Goal: Use online tool/utility: Utilize a website feature to perform a specific function

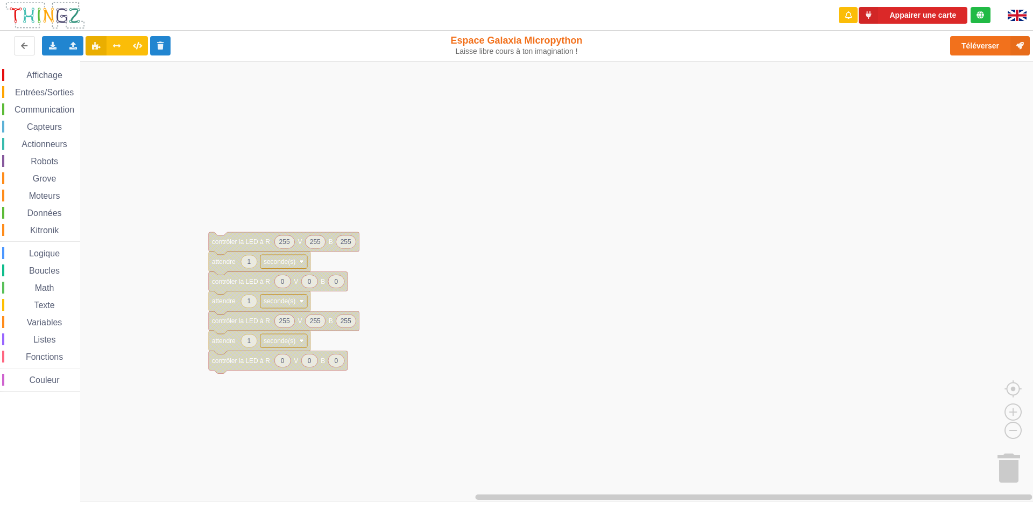
click at [571, 300] on div "Affichage Entrées/Sorties Communication Capteurs Actionneurs Robots Grove Moteu…" at bounding box center [520, 281] width 1041 height 440
click at [1033, 270] on div "Affichage Entrées/Sorties Communication Capteurs Actionneurs Robots Grove Moteu…" at bounding box center [520, 281] width 1041 height 440
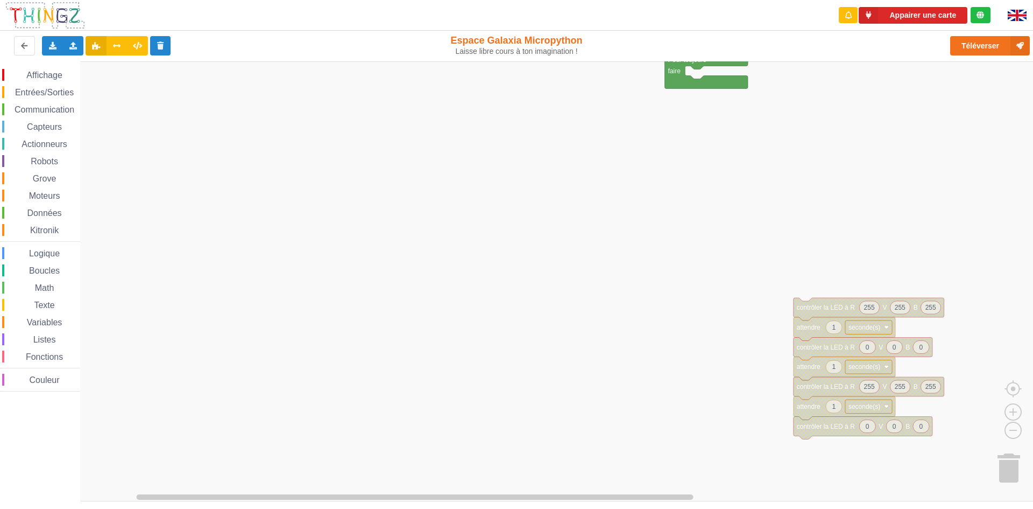
click at [687, 461] on div "Affichage Entrées/Sorties Communication Capteurs Actionneurs Robots Grove Moteu…" at bounding box center [520, 281] width 1041 height 440
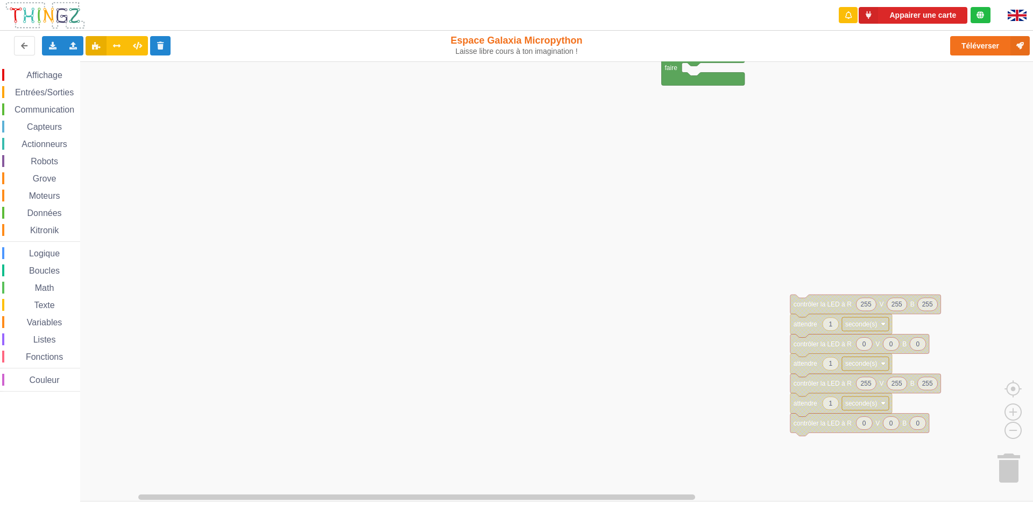
click at [686, 459] on rect "Espace de travail de Blocky" at bounding box center [520, 281] width 1041 height 440
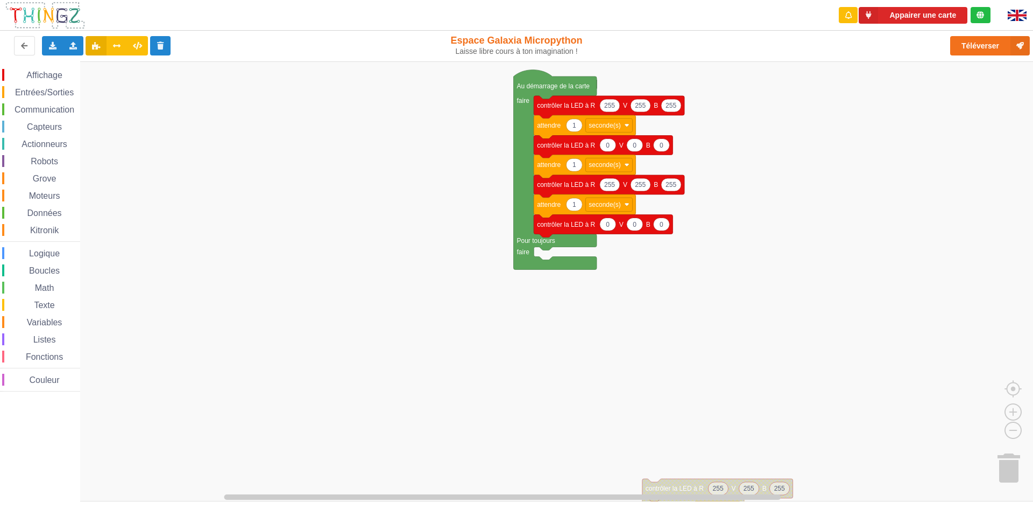
click at [576, 508] on html "Appairer une carte Exporter l'assemblage de blocs Exporter l'assemblage de bloc…" at bounding box center [516, 254] width 1033 height 509
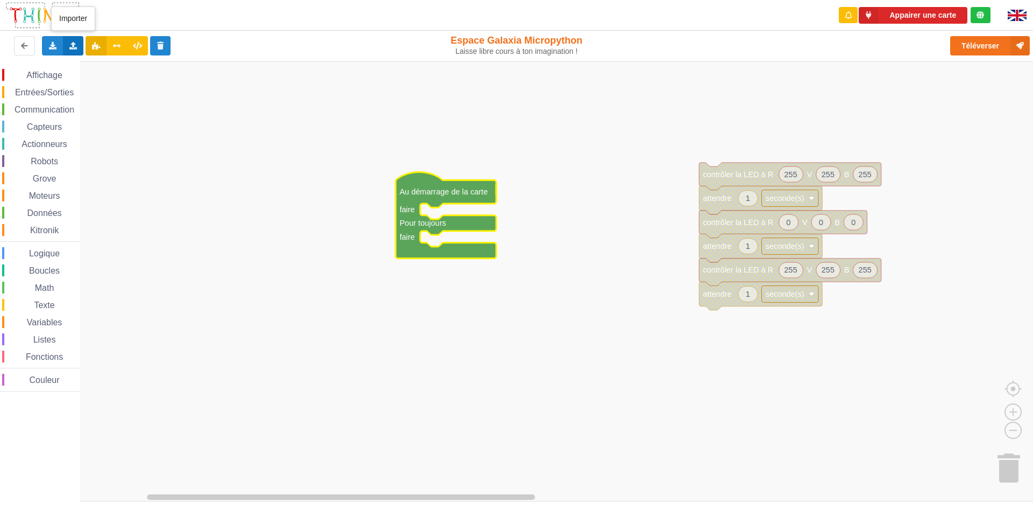
click at [77, 48] on icon at bounding box center [73, 45] width 9 height 6
click at [84, 66] on icon at bounding box center [82, 66] width 9 height 8
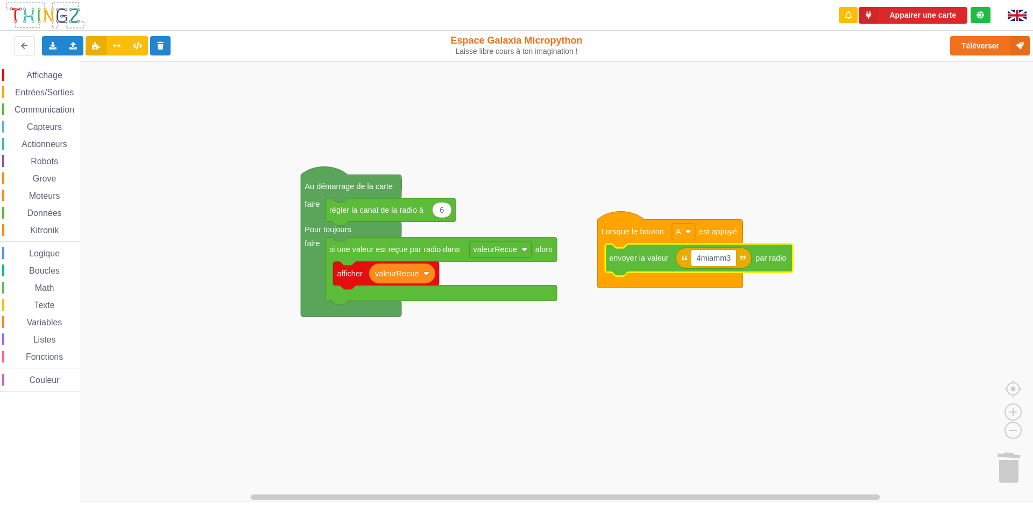
drag, startPoint x: 695, startPoint y: 257, endPoint x: 684, endPoint y: 263, distance: 13.0
click at [694, 257] on input "4miamm3" at bounding box center [714, 258] width 45 height 17
drag, startPoint x: 747, startPoint y: 261, endPoint x: 779, endPoint y: 256, distance: 32.7
click at [748, 261] on input "ilot4miamm3" at bounding box center [720, 258] width 57 height 17
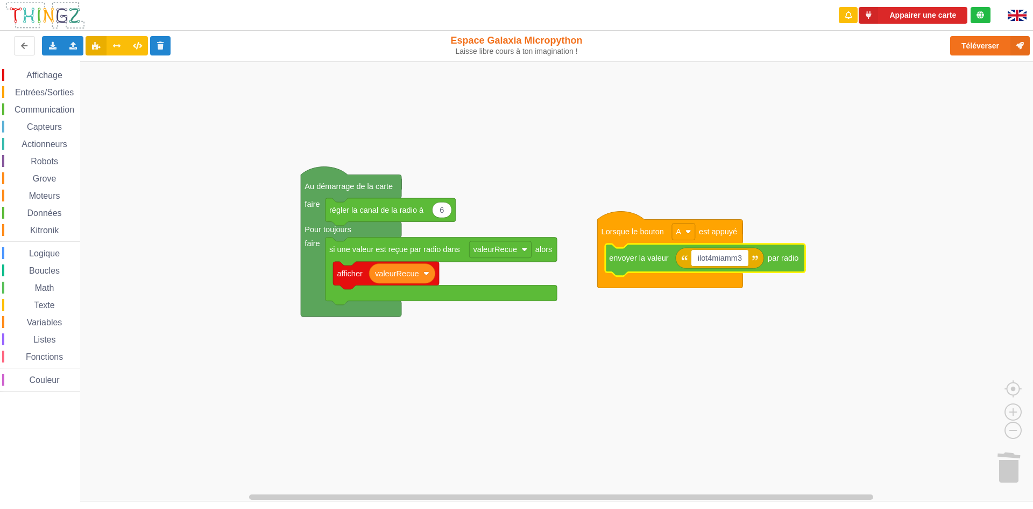
drag, startPoint x: 742, startPoint y: 258, endPoint x: 753, endPoint y: 261, distance: 11.0
click at [753, 261] on body "Appairer une carte Exporter l'assemblage de blocs Exporter l'assemblage de bloc…" at bounding box center [516, 254] width 1033 height 509
type input "ilot4miamm3ilot"
click at [755, 261] on rect "Espace de travail de Blocky" at bounding box center [726, 258] width 69 height 17
click at [755, 258] on input "ilot4miamm3ilot" at bounding box center [726, 258] width 69 height 17
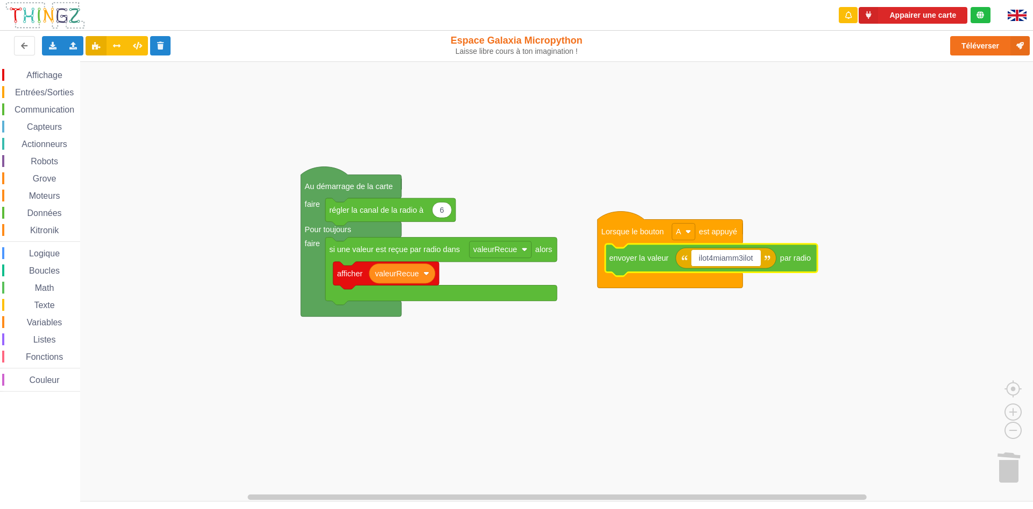
drag, startPoint x: 755, startPoint y: 258, endPoint x: 744, endPoint y: 262, distance: 11.4
click at [744, 262] on input "ilot4miamm3ilot" at bounding box center [726, 258] width 69 height 17
type input "ilot4miammilot3"
click at [756, 200] on rect "Espace de travail de Blocky" at bounding box center [520, 281] width 1041 height 440
click at [709, 258] on text "ilot4miammilot3" at bounding box center [722, 258] width 54 height 9
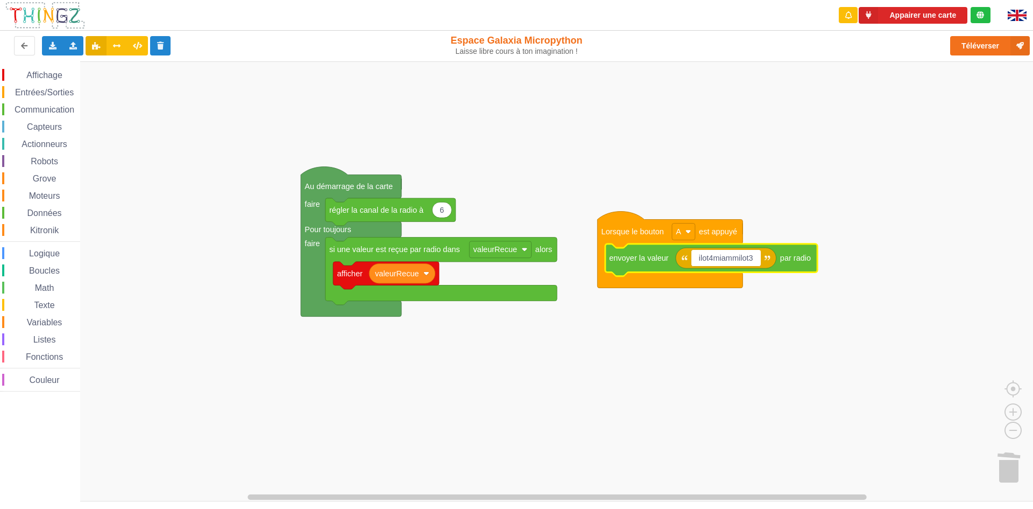
click at [716, 263] on input "ilot4miammilot3" at bounding box center [726, 258] width 69 height 17
click at [708, 257] on input "ilot4miammilot3" at bounding box center [726, 258] width 69 height 17
click at [715, 259] on input "ilot 4miammilot3" at bounding box center [728, 258] width 72 height 17
click at [743, 257] on input "ilot 4 miammilot3" at bounding box center [729, 258] width 74 height 17
click at [757, 258] on input "ilot 4 miamm ilot3" at bounding box center [730, 258] width 76 height 17
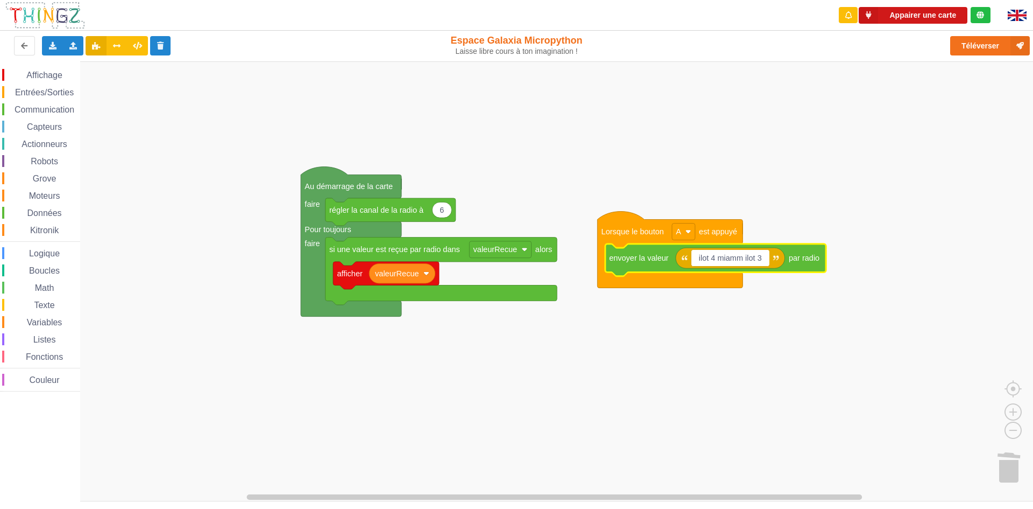
type input "ilot 4 miamm ilot 3"
click at [949, 20] on button "Appairer une carte" at bounding box center [913, 15] width 109 height 17
click at [800, 175] on rect "Espace de travail de Blocky" at bounding box center [520, 281] width 1041 height 440
click at [932, 19] on button "Appairer une carte" at bounding box center [913, 15] width 109 height 17
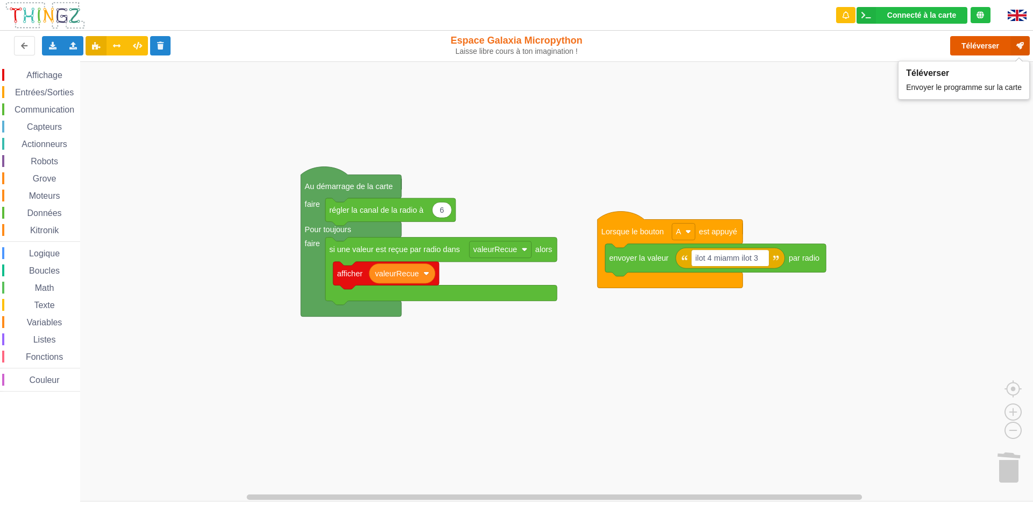
click at [987, 40] on button "Téléverser" at bounding box center [991, 45] width 80 height 19
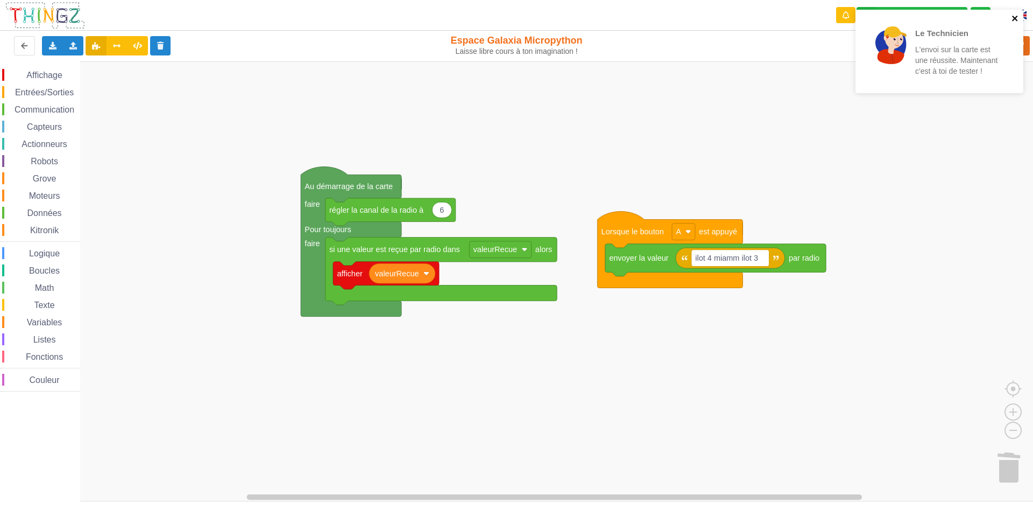
click at [1018, 17] on icon "close" at bounding box center [1016, 18] width 8 height 9
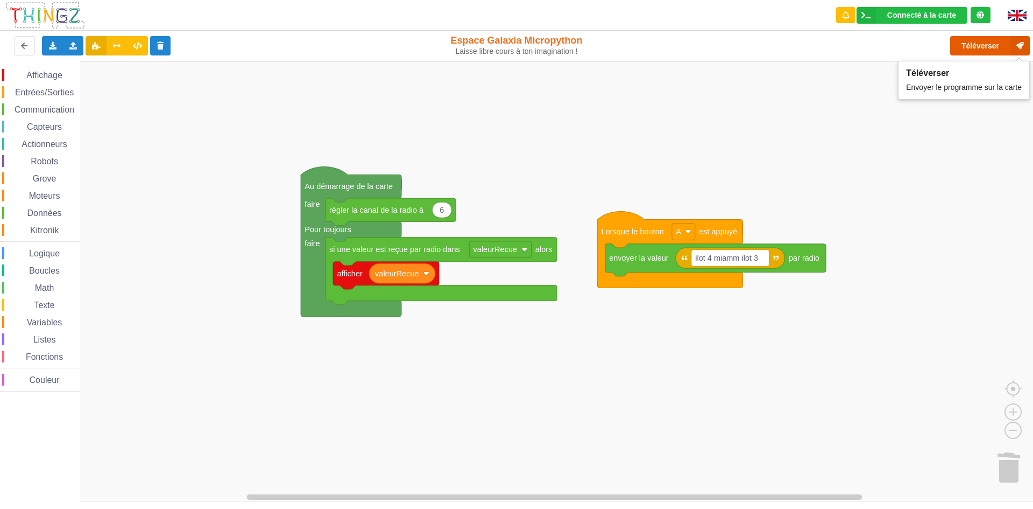
click at [981, 47] on button "Téléverser" at bounding box center [991, 45] width 80 height 19
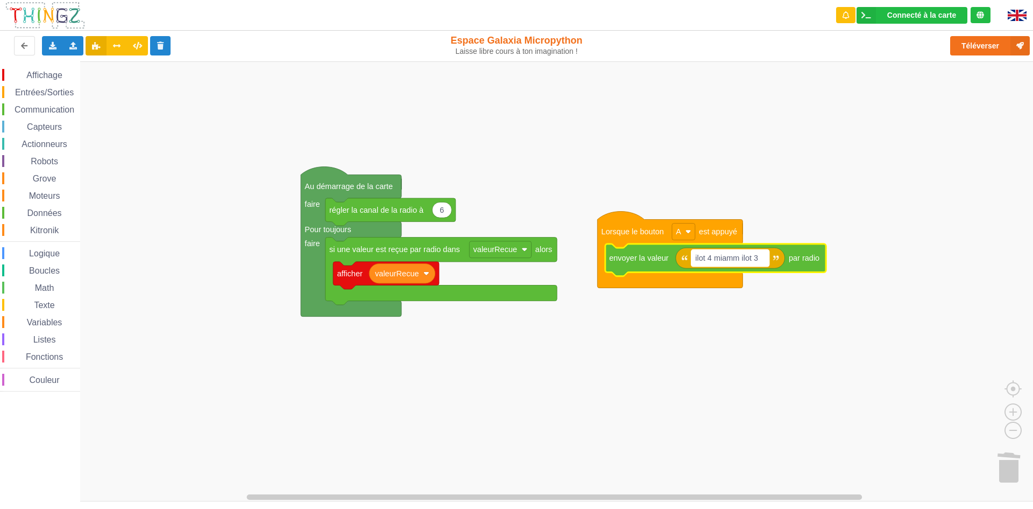
click at [742, 259] on text "ilot 4 miamm ilot 3" at bounding box center [726, 258] width 63 height 9
click at [742, 259] on input "ilot 4 miamm ilot 3" at bounding box center [731, 258] width 78 height 17
type input "ilot 4 hahaha ilot 3"
click at [993, 40] on button "Téléverser" at bounding box center [991, 45] width 80 height 19
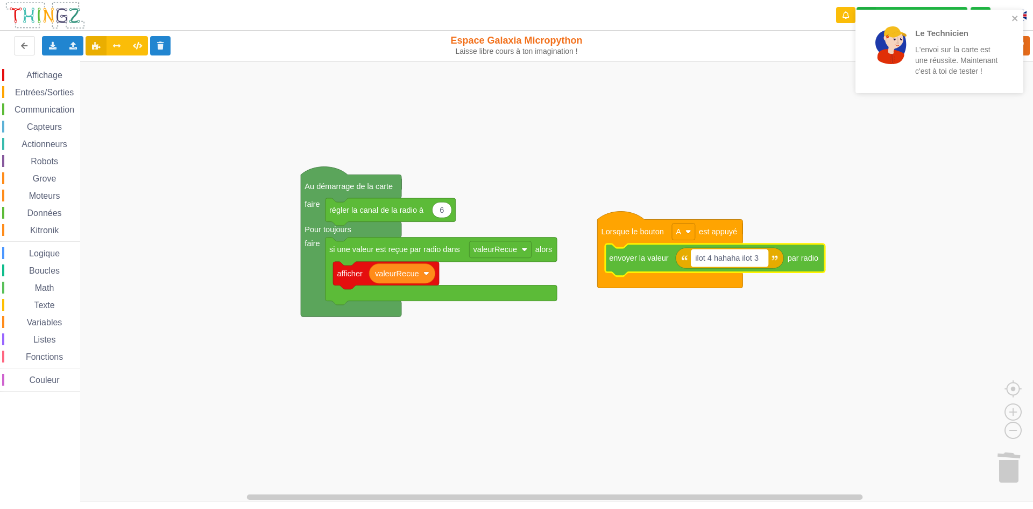
click at [744, 259] on text "ilot 4 hahaha ilot 3" at bounding box center [727, 258] width 64 height 9
click at [743, 259] on input "ilot 4 hahaha ilot 3" at bounding box center [730, 258] width 76 height 17
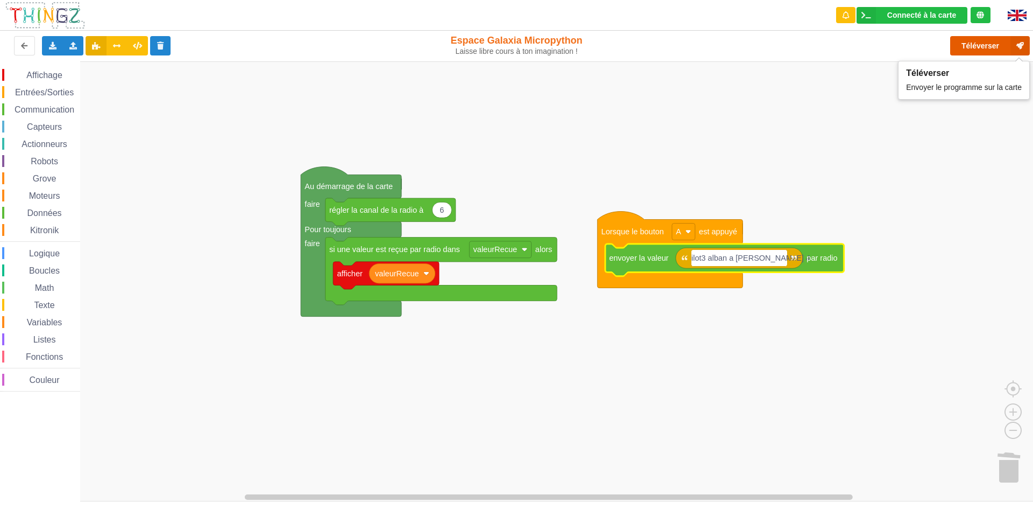
click at [989, 48] on button "Téléverser" at bounding box center [991, 45] width 80 height 19
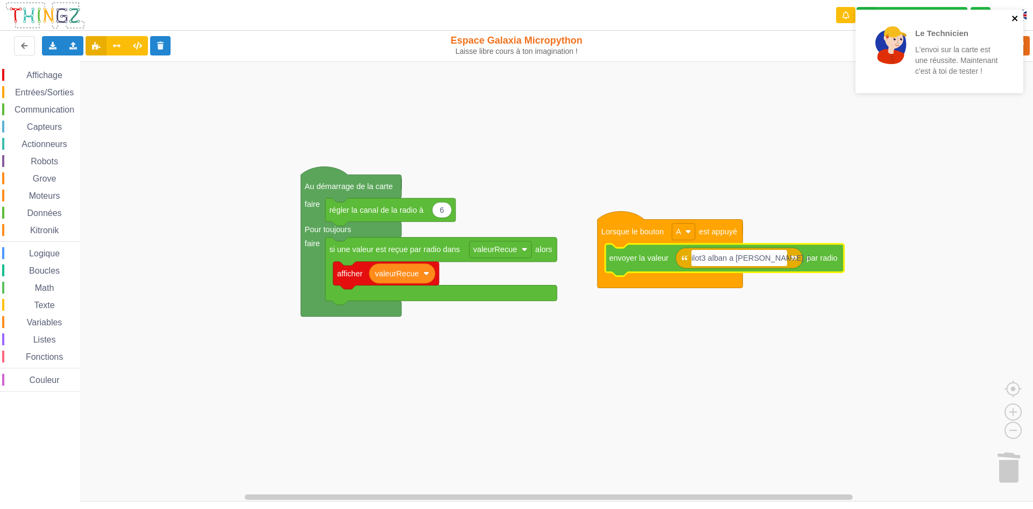
click at [1019, 17] on icon "close" at bounding box center [1016, 18] width 8 height 9
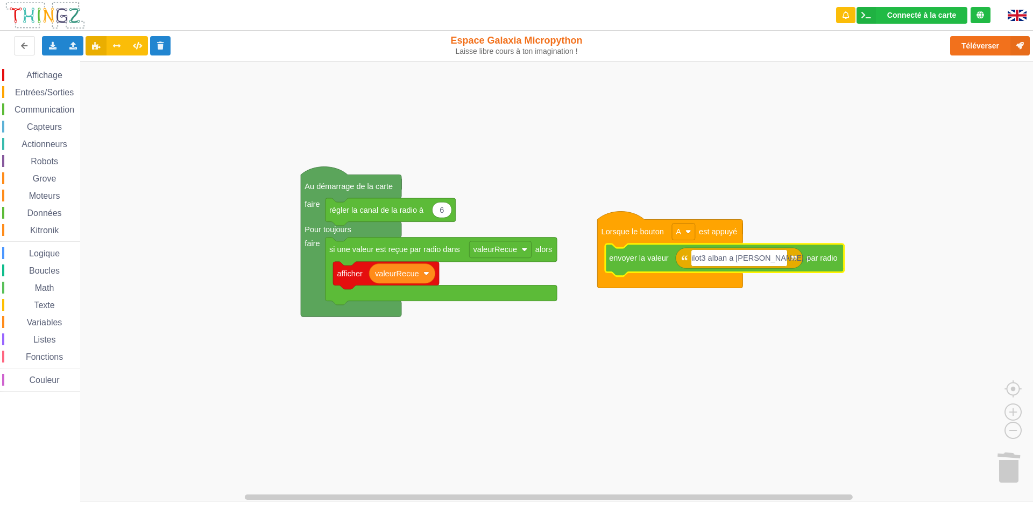
click at [1015, 45] on div "Le Technicien L'envoi sur la carte est une réussite. Maintenant c'est à toi de …" at bounding box center [940, 55] width 172 height 95
drag, startPoint x: 978, startPoint y: 42, endPoint x: 976, endPoint y: 37, distance: 5.8
click at [977, 43] on button "Téléverser" at bounding box center [991, 45] width 80 height 19
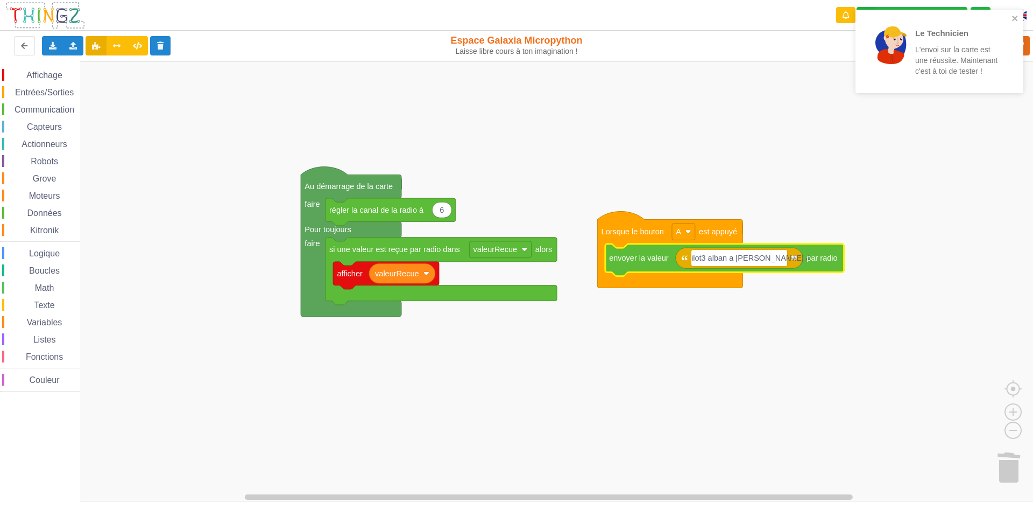
click at [736, 259] on input "ilot3 alban a [PERSON_NAME] 4" at bounding box center [740, 258] width 96 height 17
click at [743, 258] on input "ilot3 alban a [PERSON_NAME] 4" at bounding box center [740, 258] width 96 height 17
type input "ilot3 il apeter ilot 4"
click at [1017, 19] on icon "close" at bounding box center [1014, 18] width 5 height 5
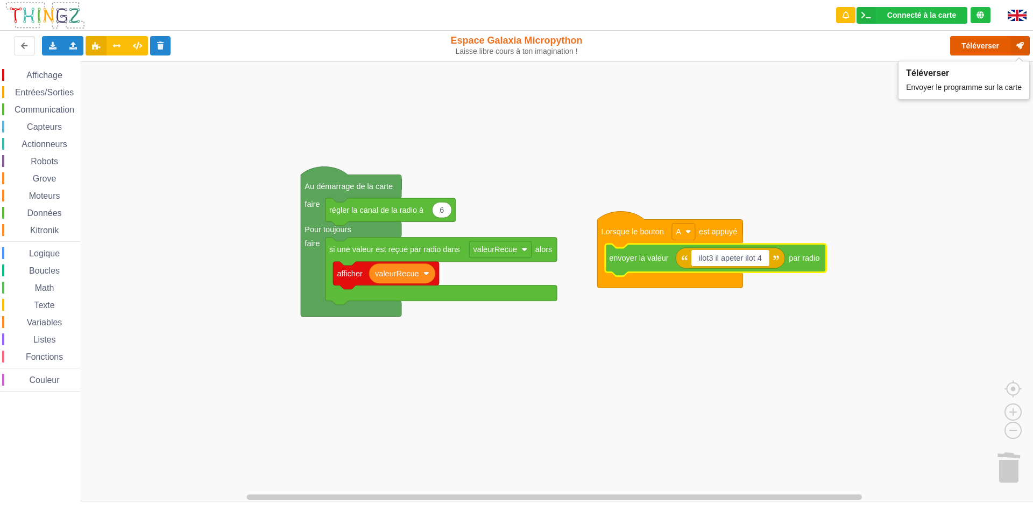
click at [996, 45] on button "Téléverser" at bounding box center [991, 45] width 80 height 19
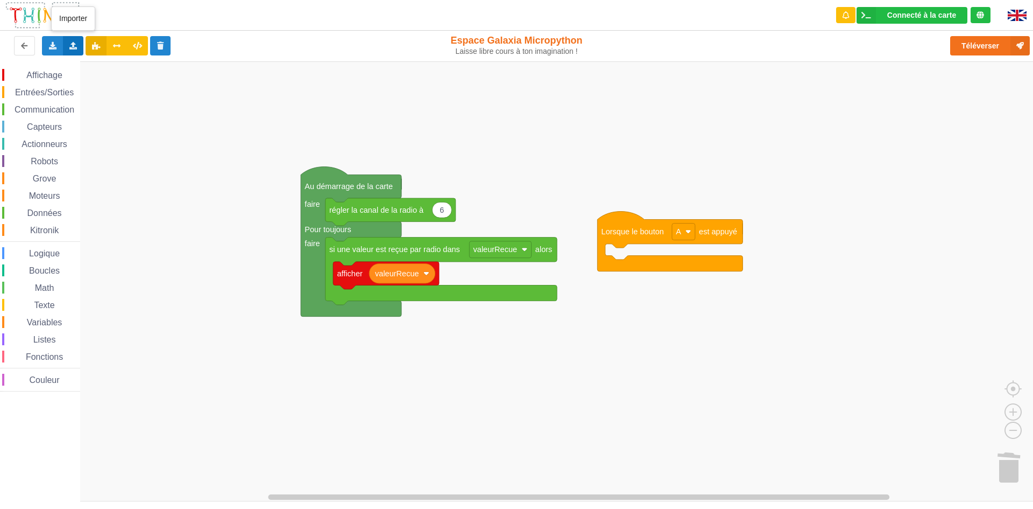
click at [80, 41] on div "Importer un assemblage de blocs Importer du code Python" at bounding box center [73, 45] width 21 height 19
click at [139, 67] on span "Importer un assemblage de blocs" at bounding box center [148, 65] width 111 height 9
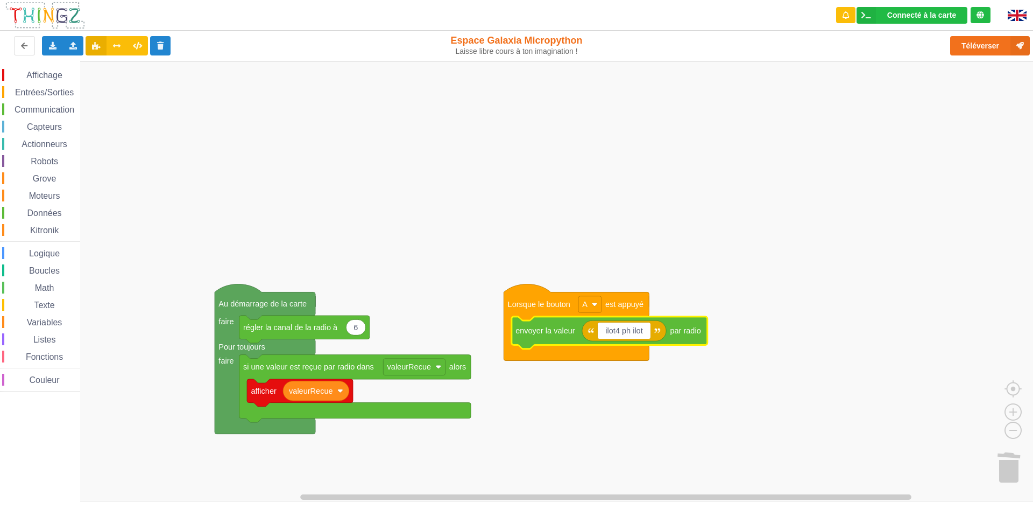
type input "ilot4 ph ilot 3"
click at [980, 39] on button "Téléverser" at bounding box center [991, 45] width 80 height 19
click at [627, 330] on text "ilot4 ph ilot 3" at bounding box center [624, 330] width 44 height 9
click at [631, 330] on input "ilot4 ph ilot 3" at bounding box center [627, 330] width 58 height 17
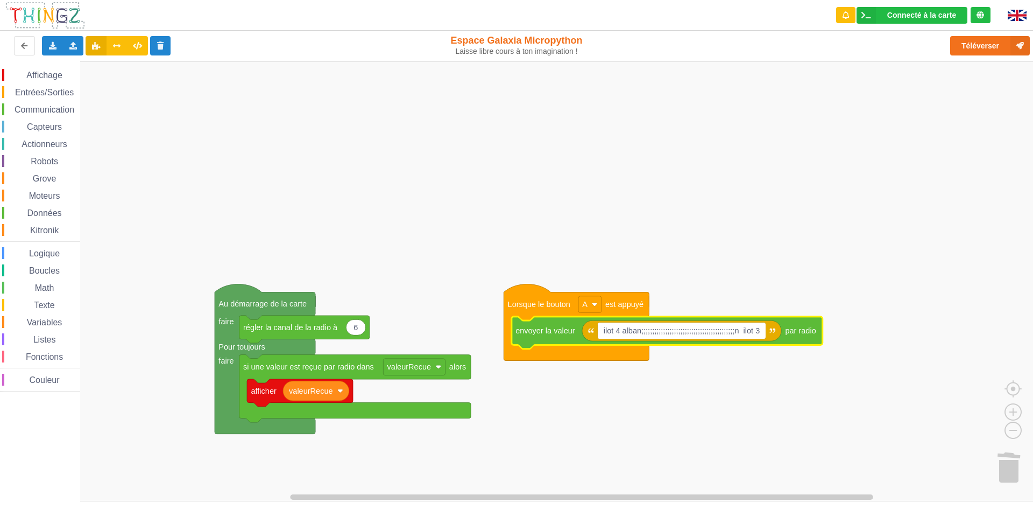
type input "ilot 4 alban;;;;;;;;;;;;;;;;;;;;;;;;;;;;;;;;;;;;;;;;;;;n ilot 3"
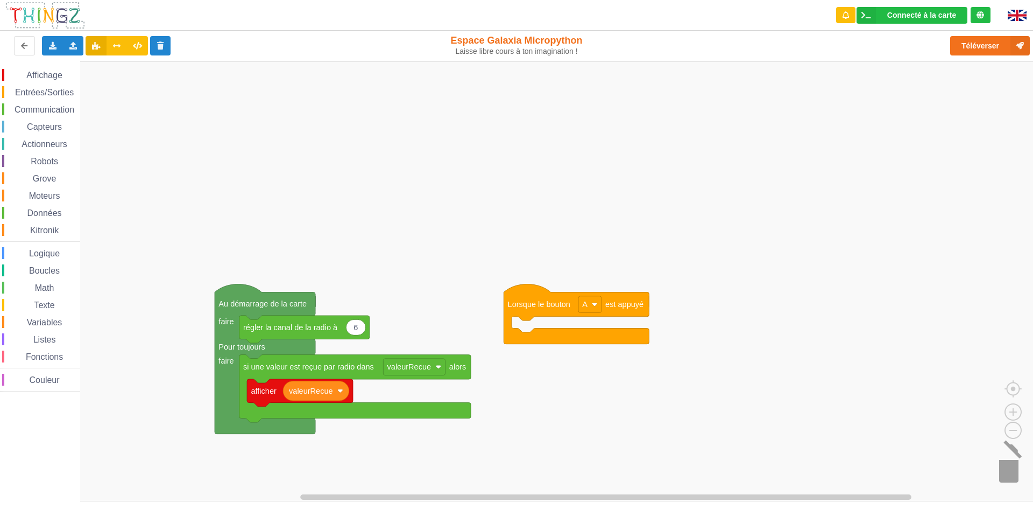
click at [1010, 462] on image "Espace de travail de Blocky" at bounding box center [1023, 466] width 52 height 67
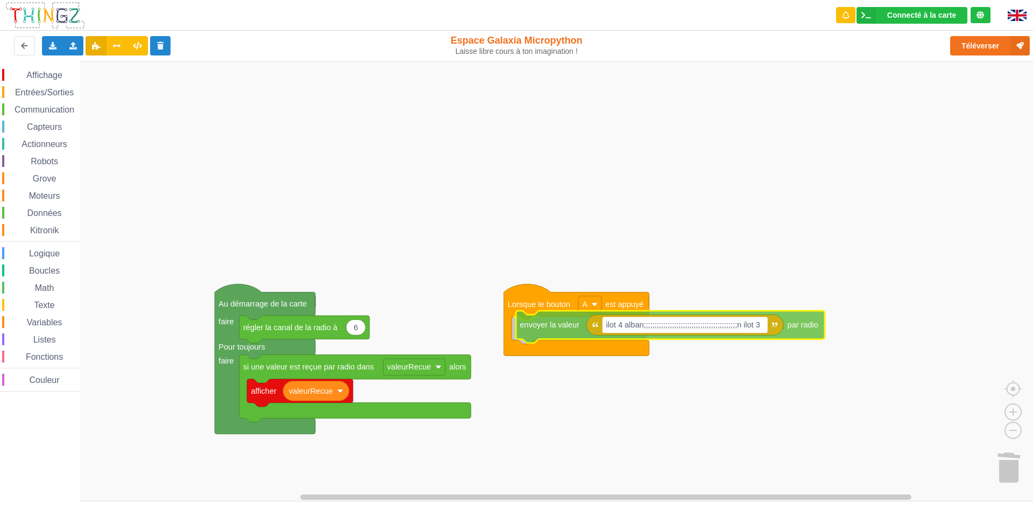
click at [558, 322] on div "Affichage Entrées/Sorties Communication Capteurs Actionneurs Robots Grove Moteu…" at bounding box center [520, 281] width 1041 height 440
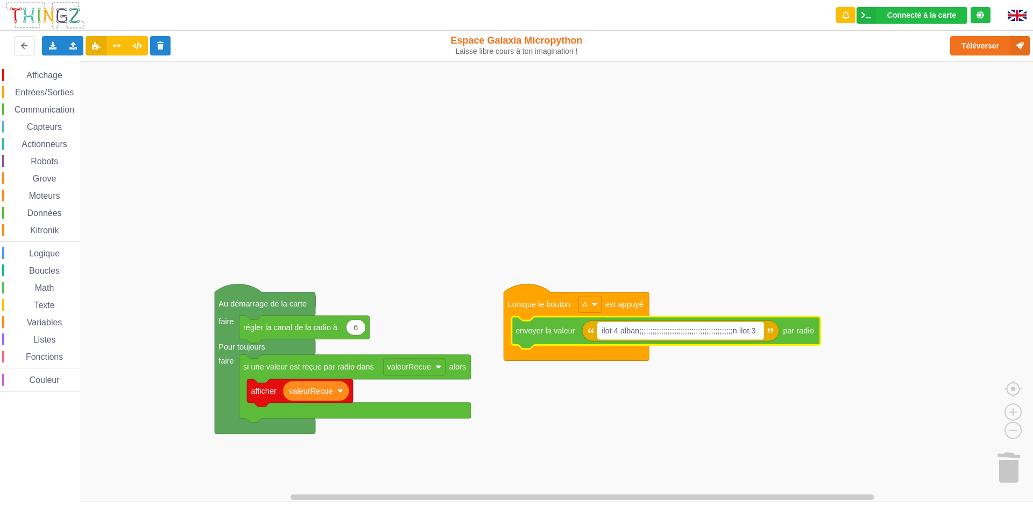
click at [754, 330] on rect "Espace de travail de Blocky" at bounding box center [681, 330] width 166 height 17
